Goal: Information Seeking & Learning: Understand process/instructions

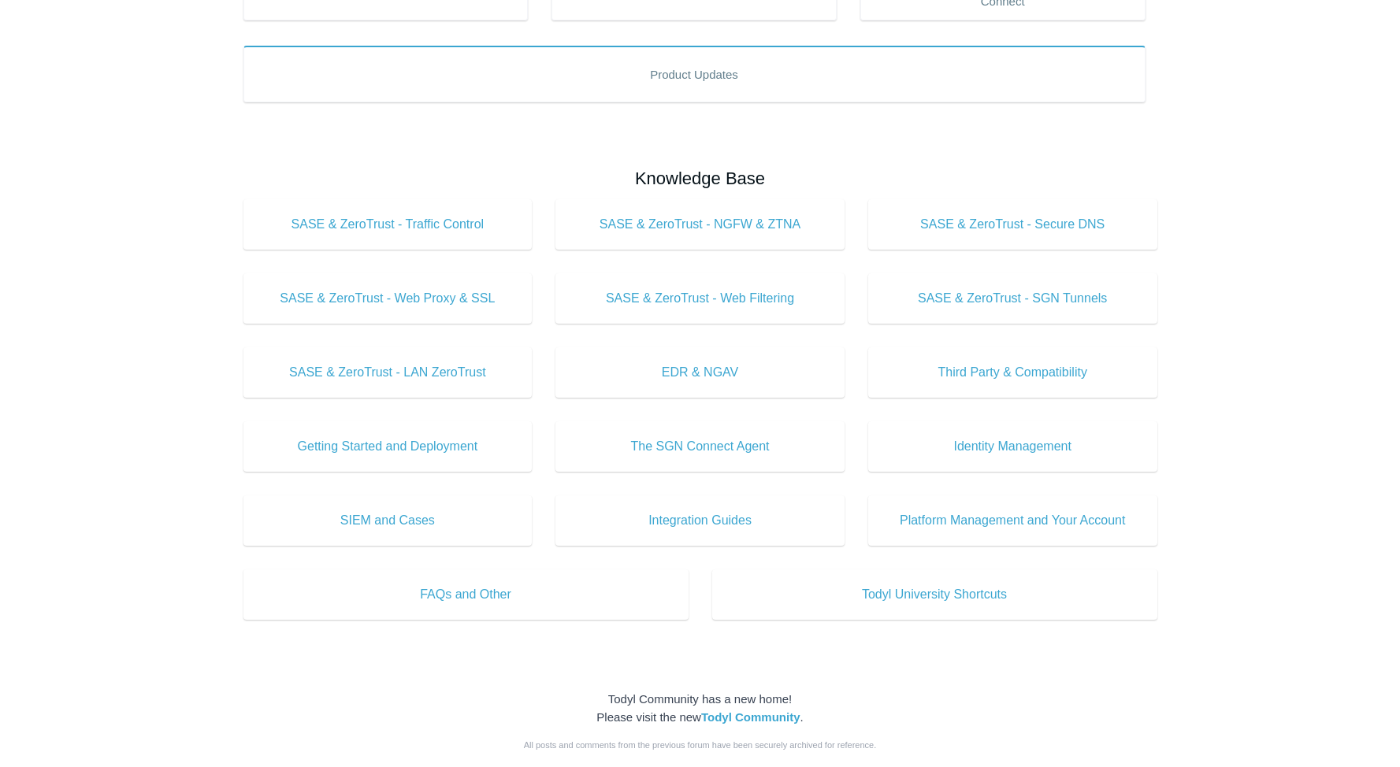
scroll to position [388, 0]
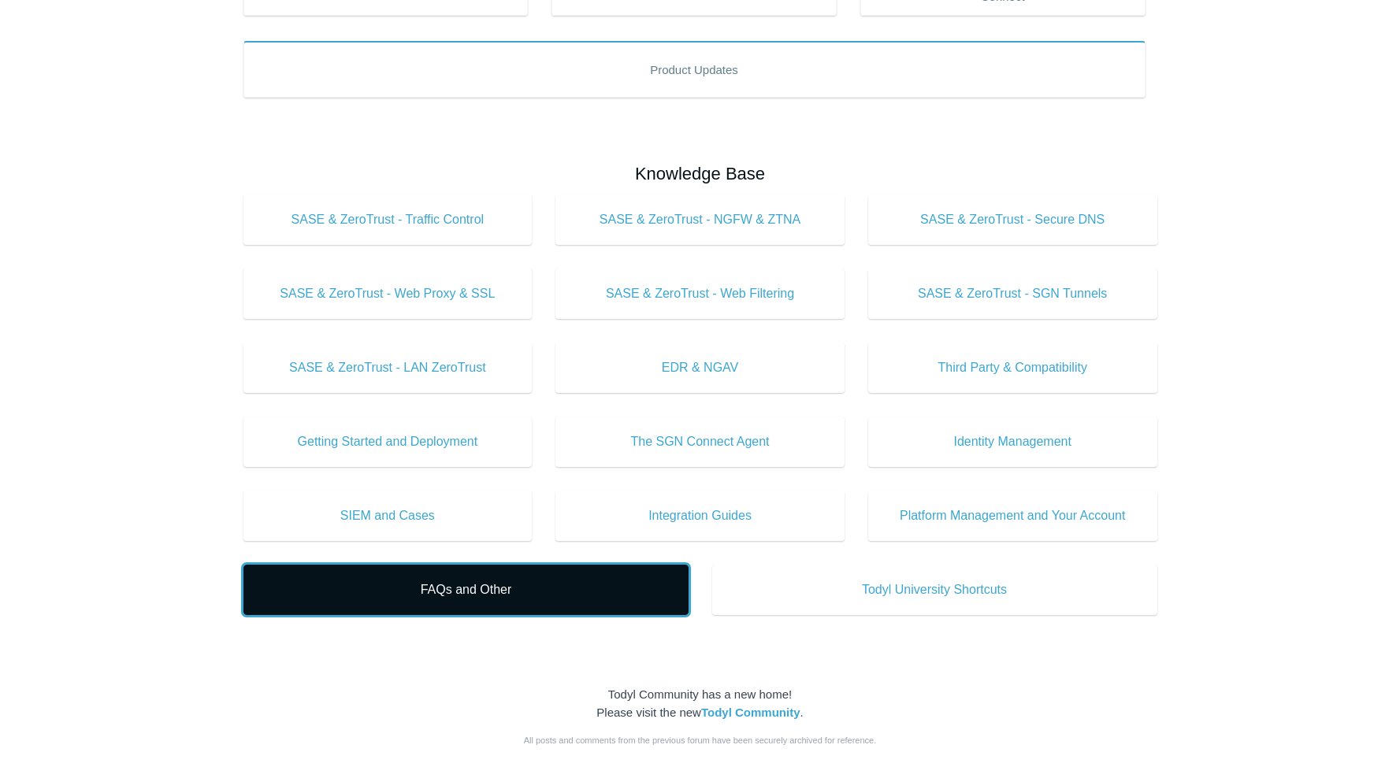
click at [547, 592] on span "FAQs and Other" at bounding box center [466, 590] width 398 height 19
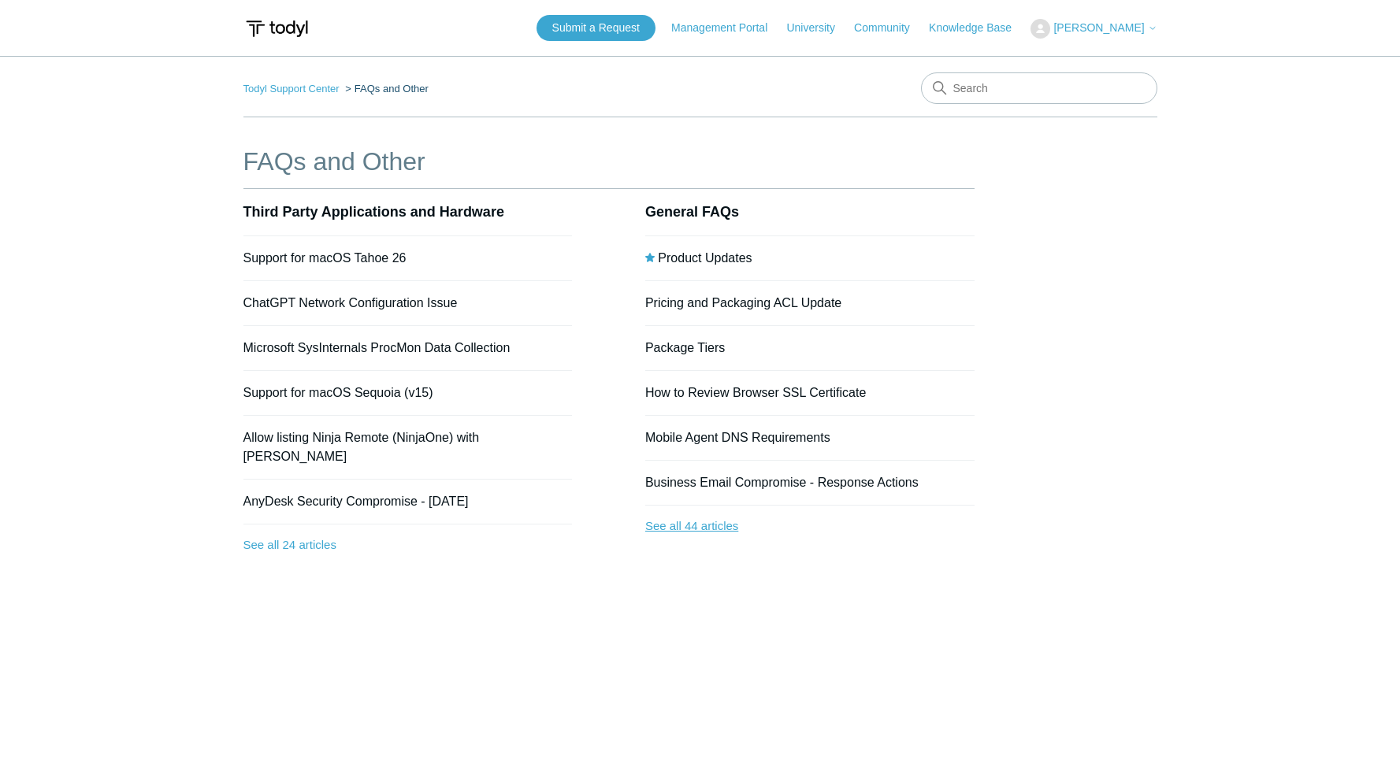
click at [699, 524] on link "See all 44 articles" at bounding box center [809, 527] width 329 height 42
click at [975, 87] on input "Search" at bounding box center [1039, 88] width 236 height 32
type input "uninstall"
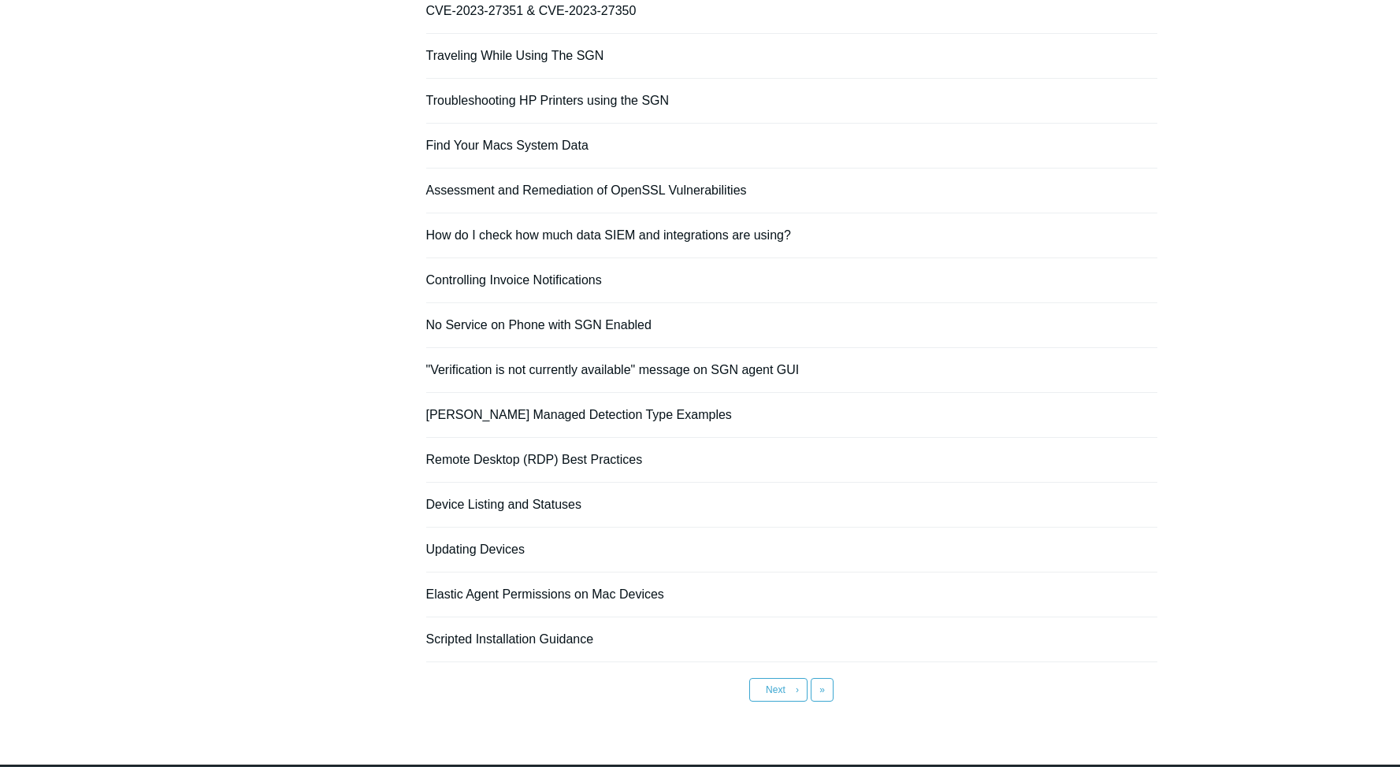
scroll to position [884, 0]
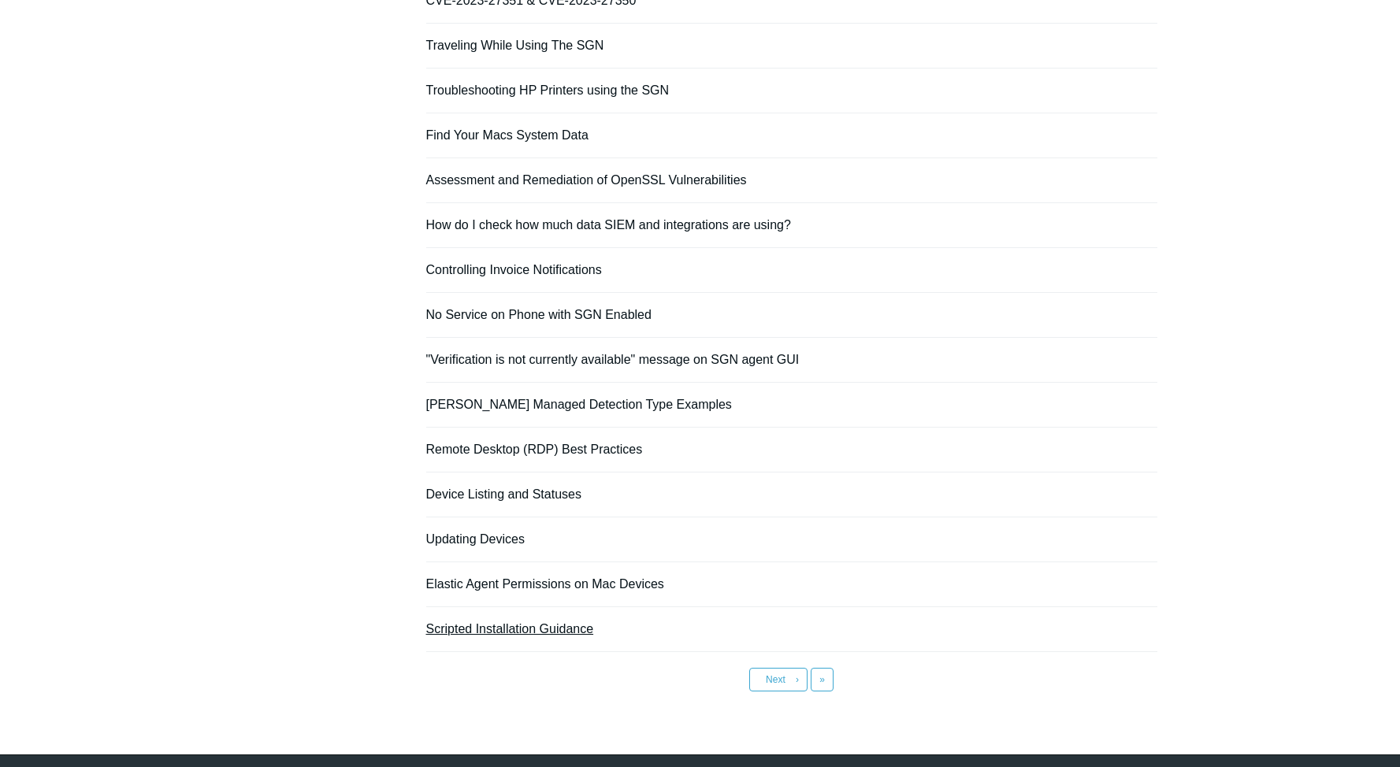
click at [564, 629] on link "Scripted Installation Guidance" at bounding box center [510, 628] width 168 height 13
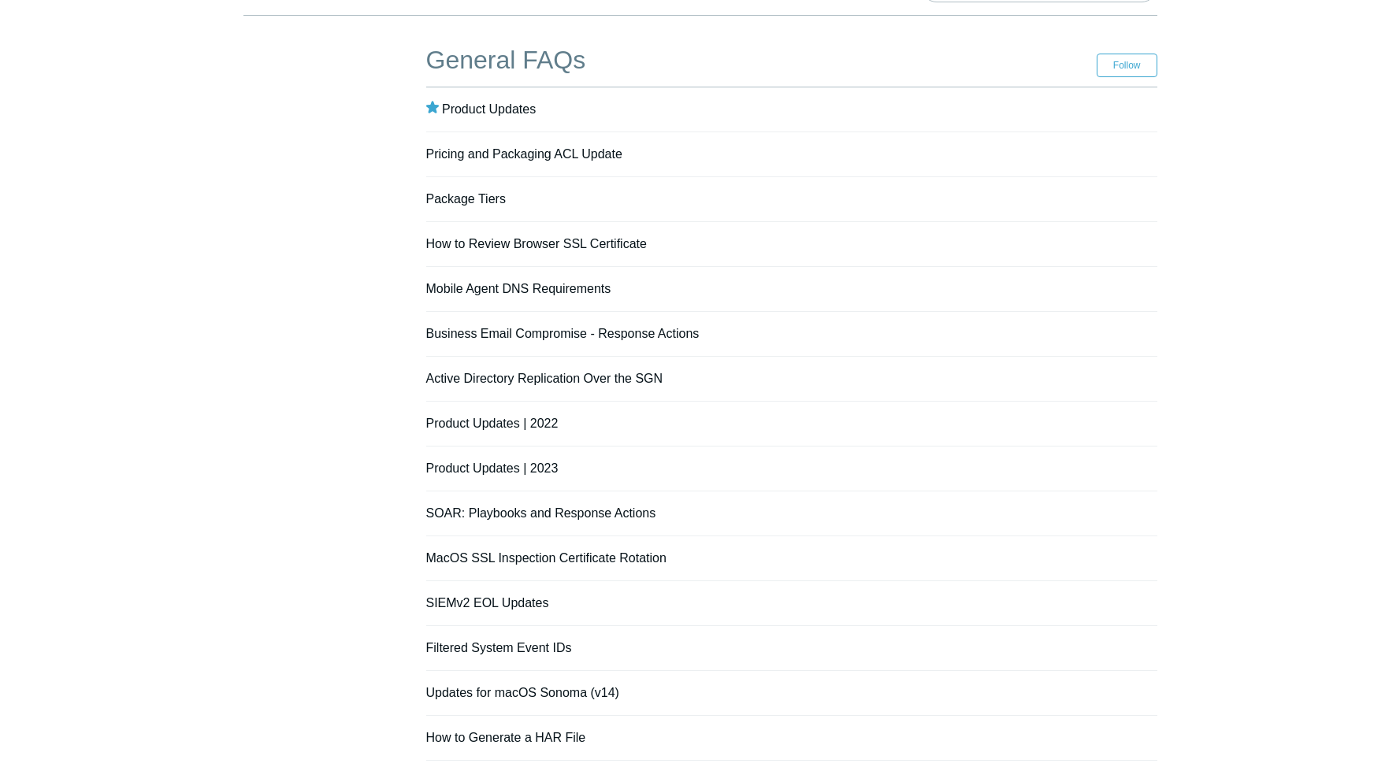
scroll to position [53, 0]
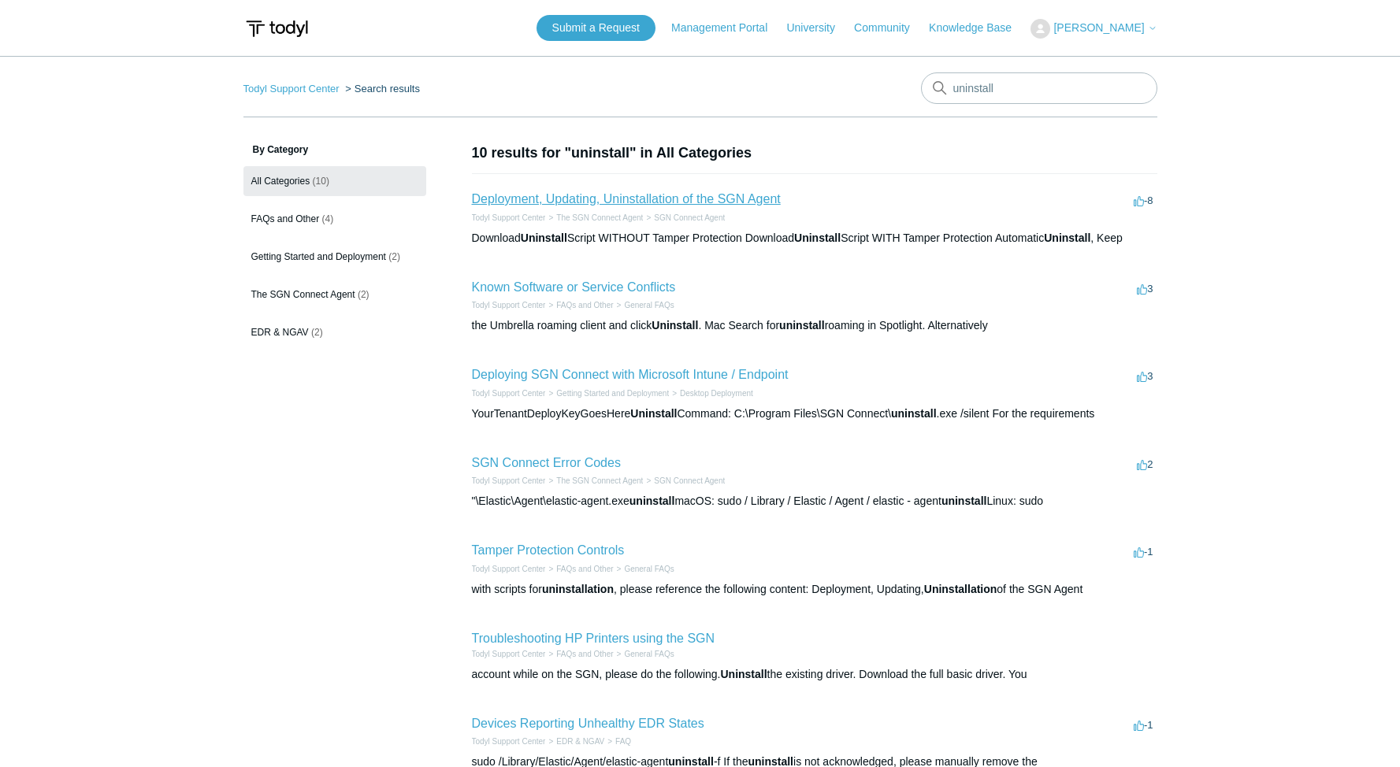
click at [740, 194] on link "Deployment, Updating, Uninstallation of the SGN Agent" at bounding box center [626, 198] width 309 height 13
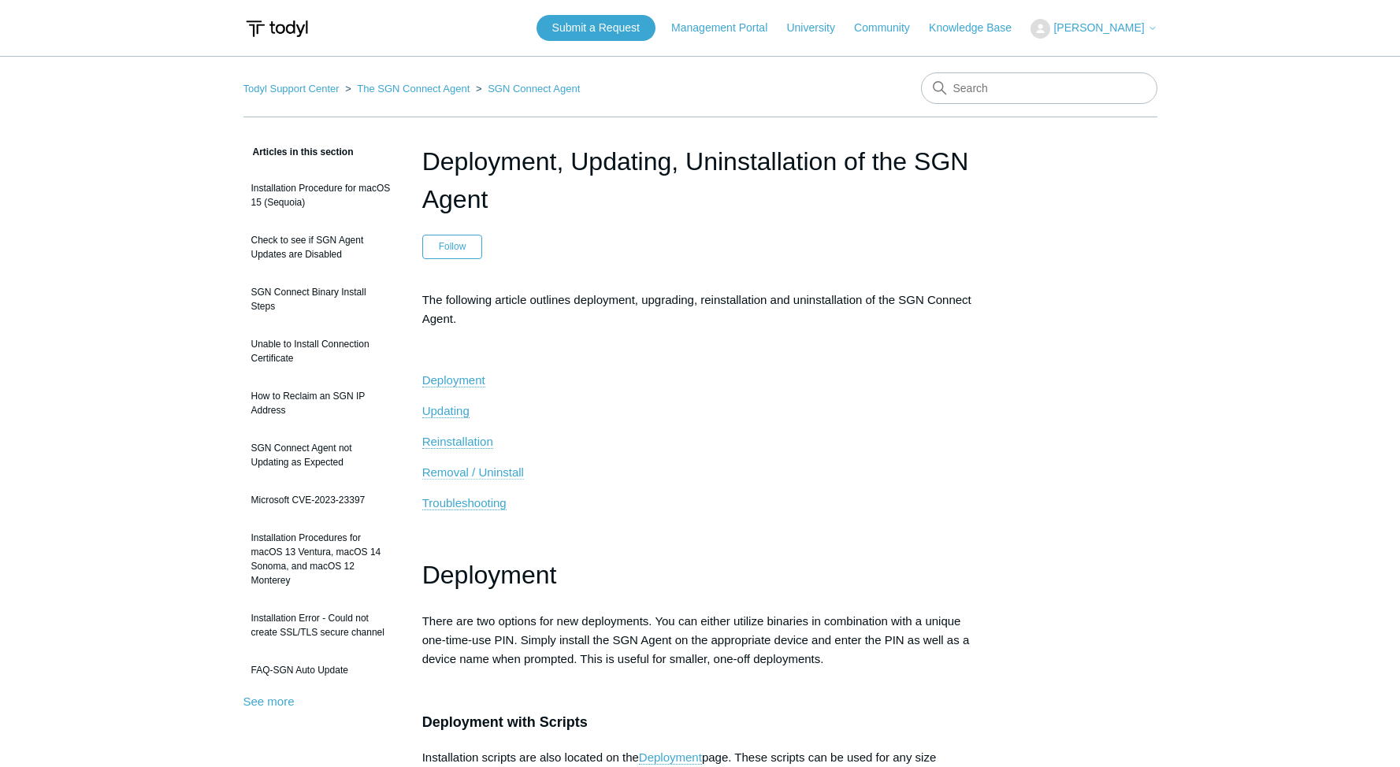
click at [464, 469] on span "Removal / Uninstall" at bounding box center [473, 472] width 102 height 13
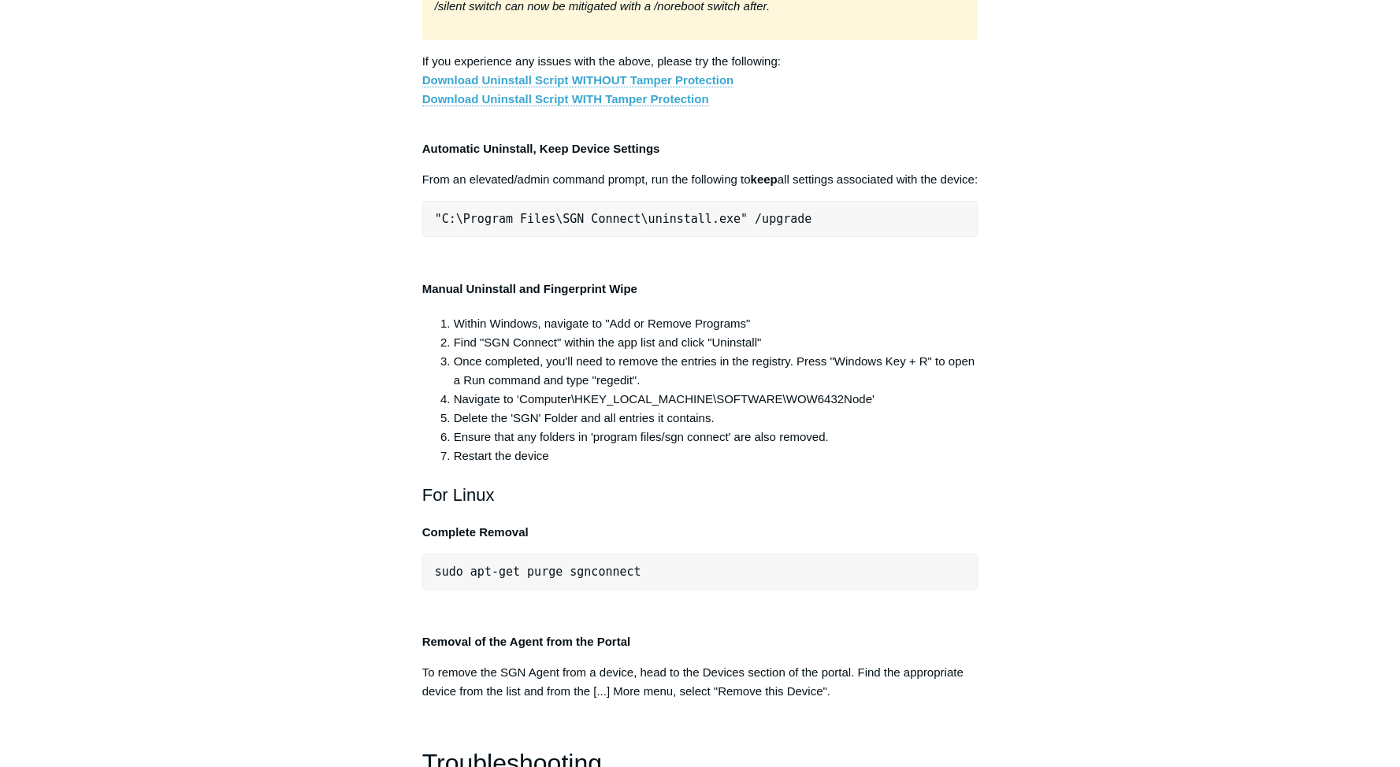
scroll to position [2991, 0]
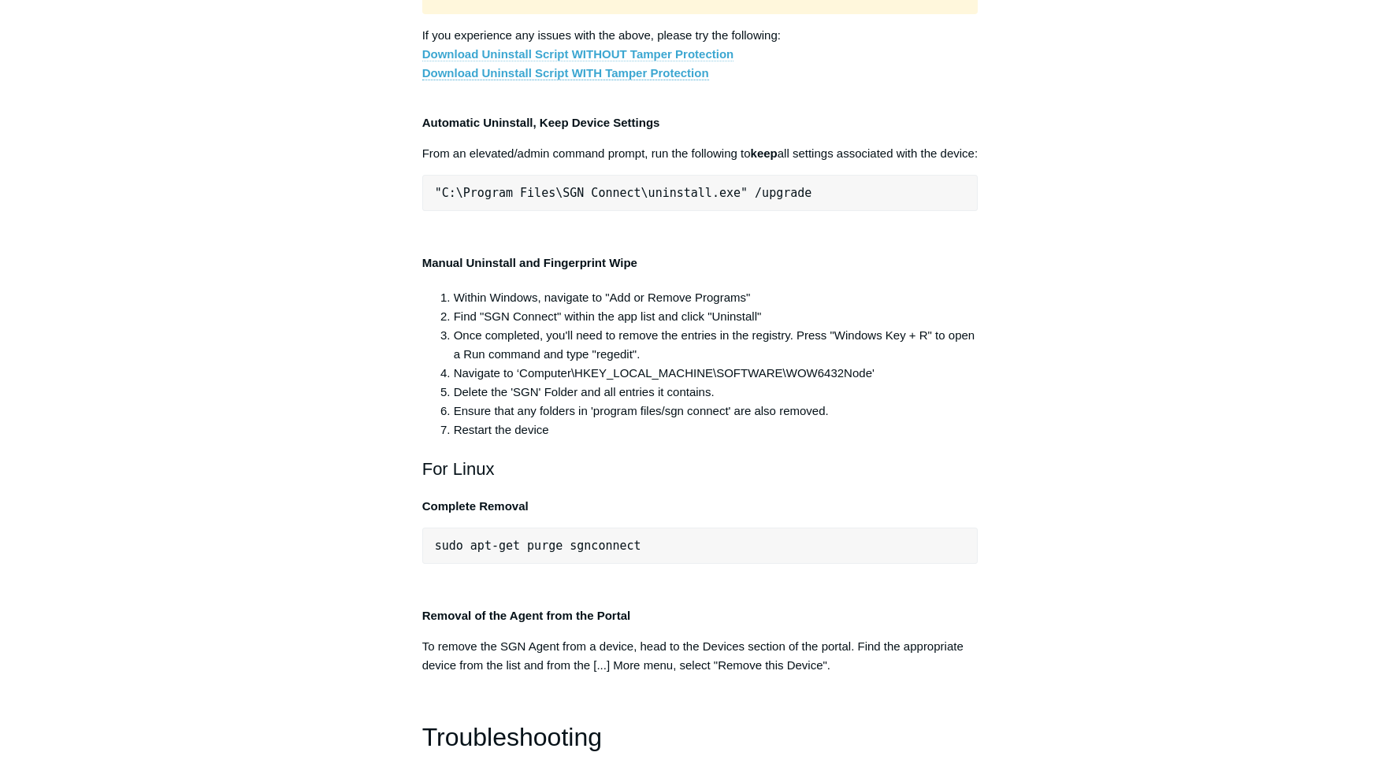
click at [595, 61] on link "Download Uninstall Script WITHOUT Tamper Protection" at bounding box center [578, 54] width 312 height 14
click at [656, 80] on link "Download Uninstall Script WITH Tamper Protection" at bounding box center [565, 73] width 287 height 14
